Goal: Browse casually

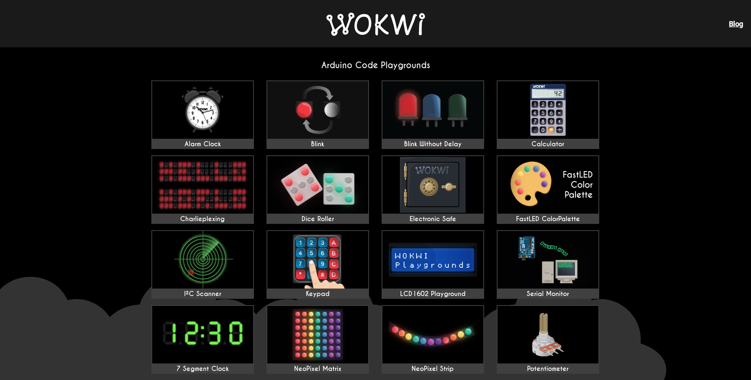
click at [391, 28] on img at bounding box center [375, 24] width 99 height 23
click at [382, 20] on img at bounding box center [375, 24] width 99 height 23
click at [369, 32] on img at bounding box center [375, 24] width 99 height 23
click at [375, 20] on img at bounding box center [375, 24] width 99 height 23
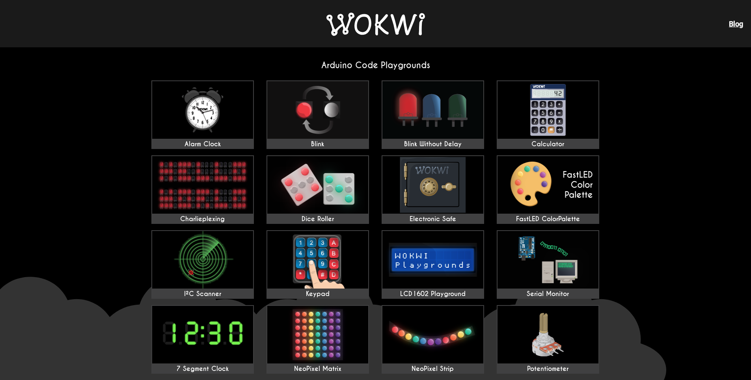
click at [375, 20] on img at bounding box center [375, 24] width 99 height 23
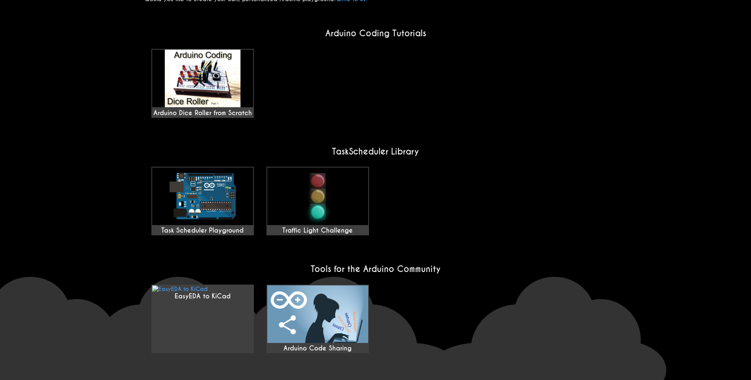
scroll to position [574, 0]
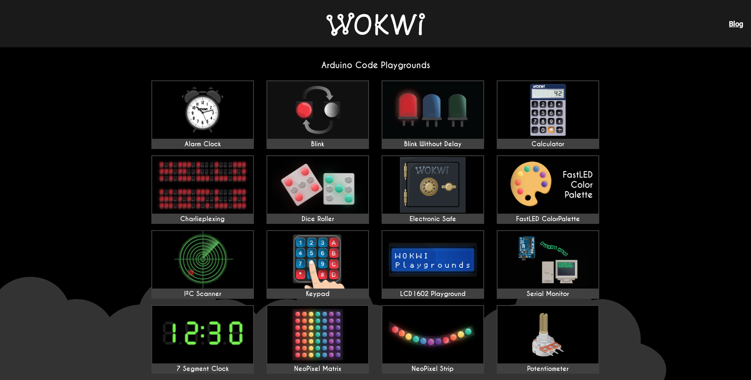
click at [390, 24] on img at bounding box center [375, 24] width 99 height 23
